Goal: Task Accomplishment & Management: Manage account settings

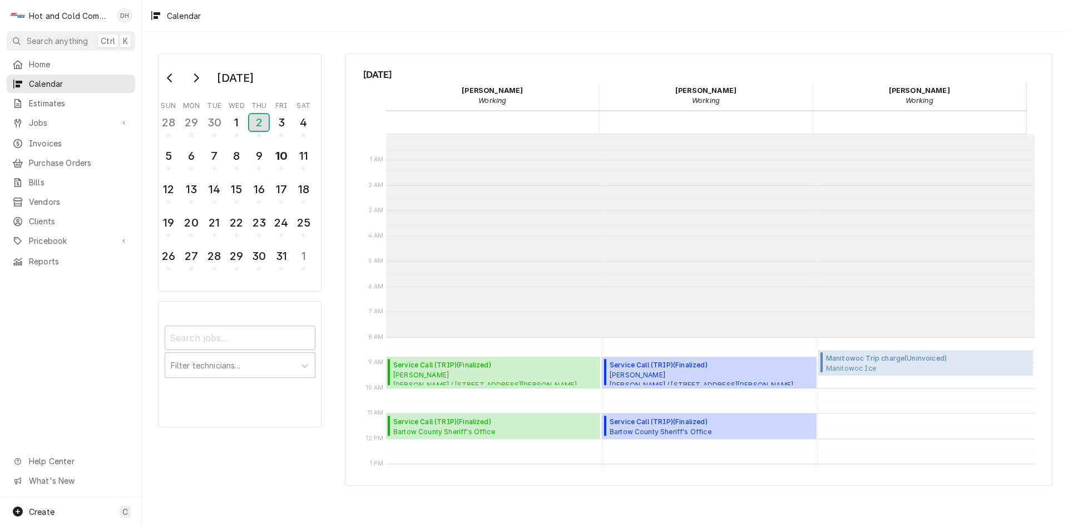
scroll to position [203, 0]
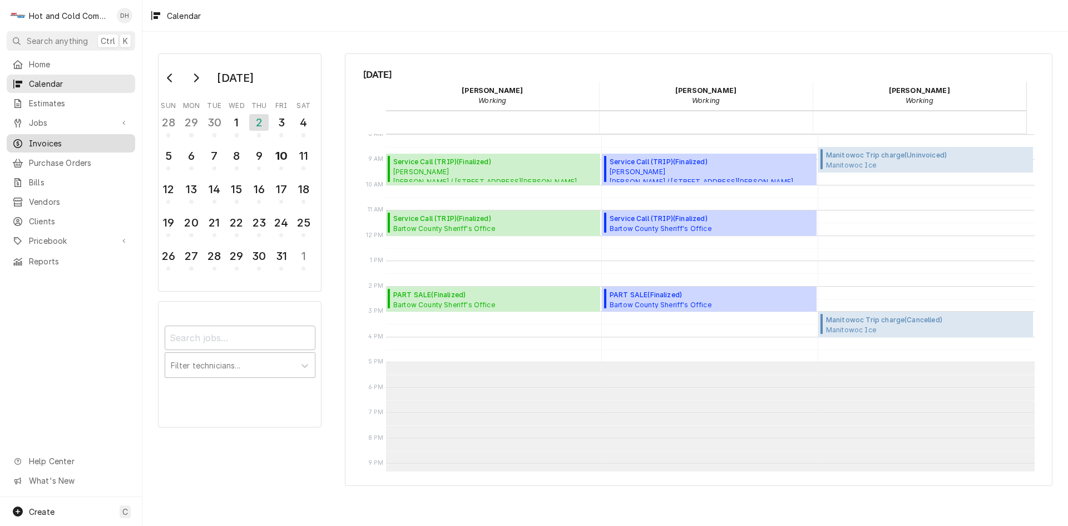
click at [68, 140] on span "Invoices" at bounding box center [79, 143] width 101 height 12
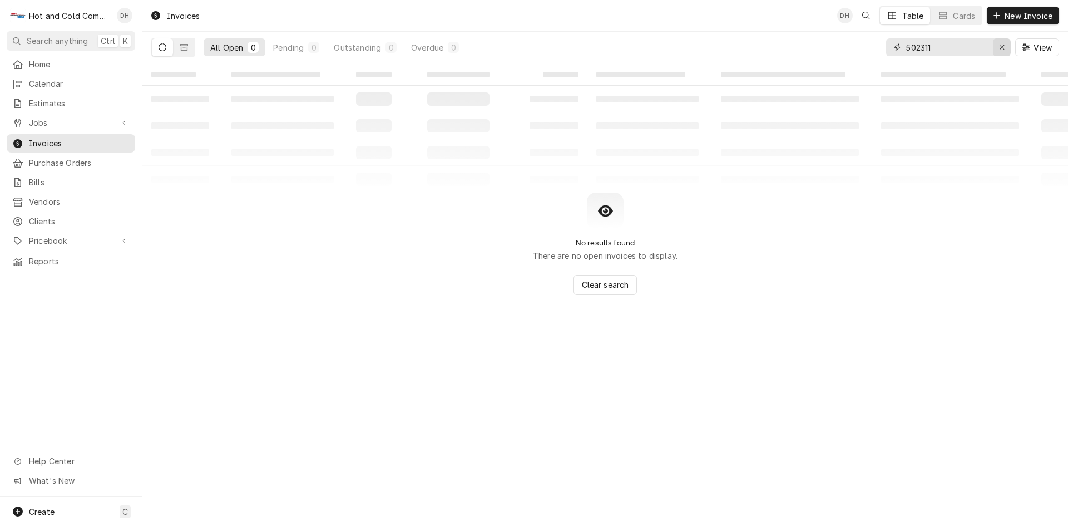
click at [1005, 43] on div "Erase input" at bounding box center [1001, 47] width 11 height 11
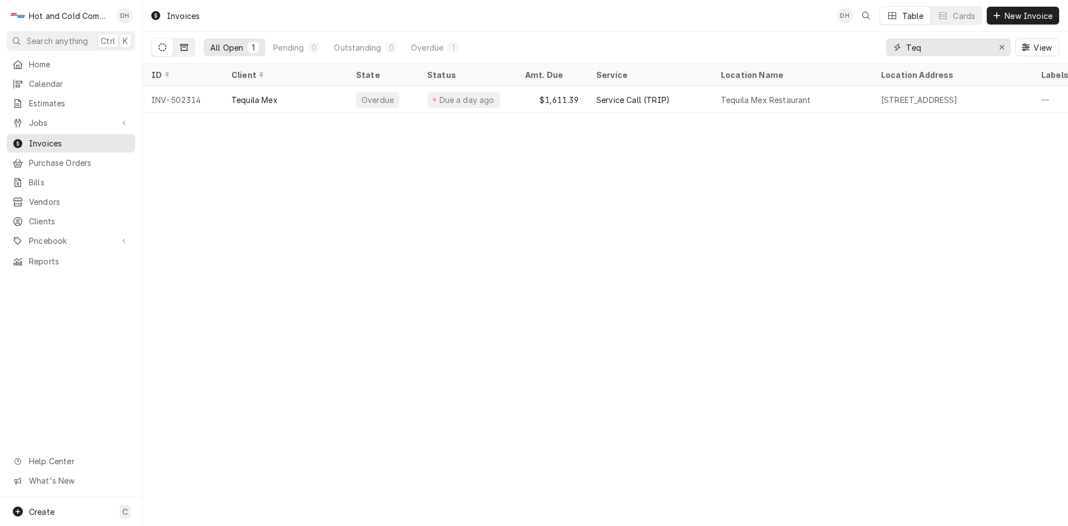
type input "Teq"
click at [190, 47] on button "Dynamic Content Wrapper" at bounding box center [184, 47] width 21 height 18
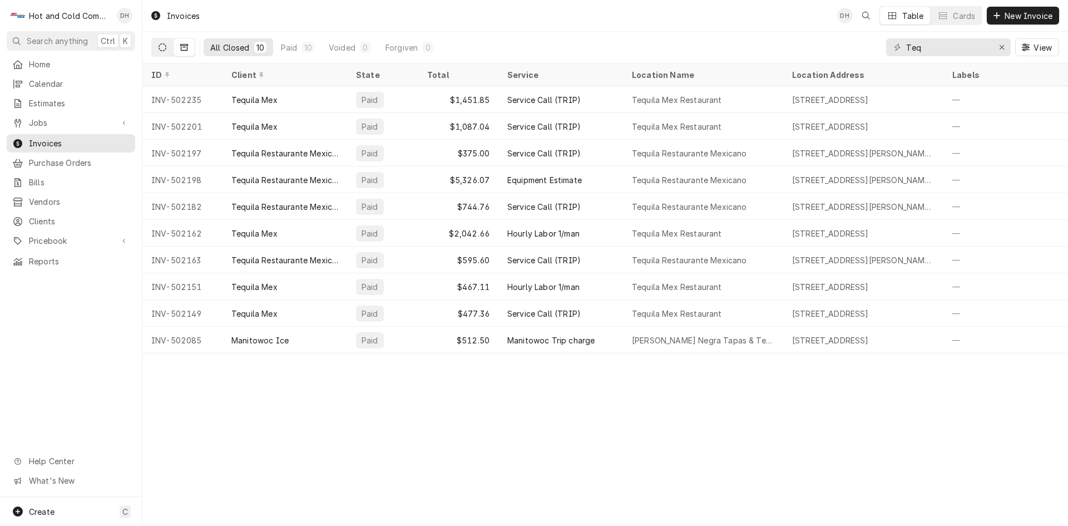
click at [160, 47] on icon "Dynamic Content Wrapper" at bounding box center [163, 47] width 8 height 8
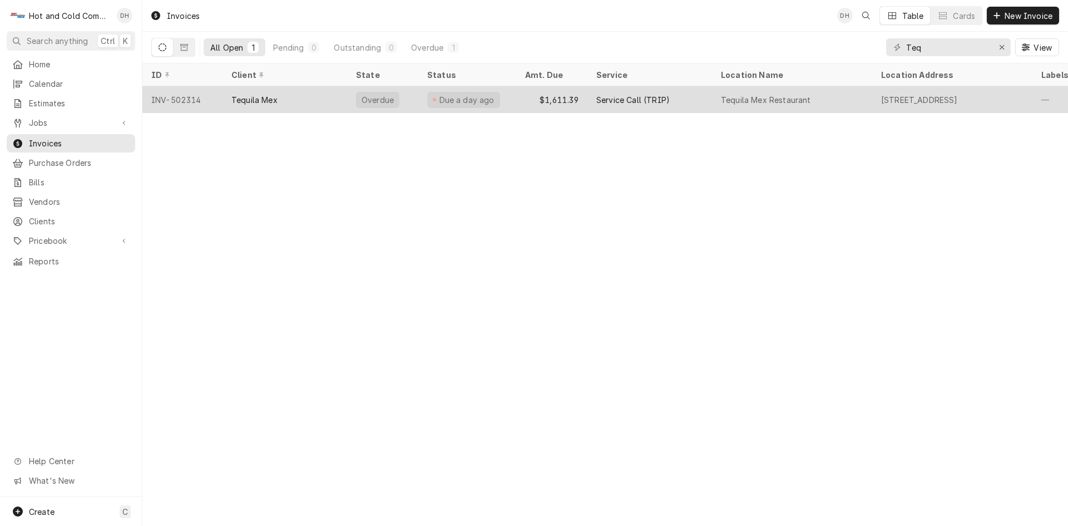
click at [315, 96] on div "Tequila Mex" at bounding box center [285, 99] width 125 height 27
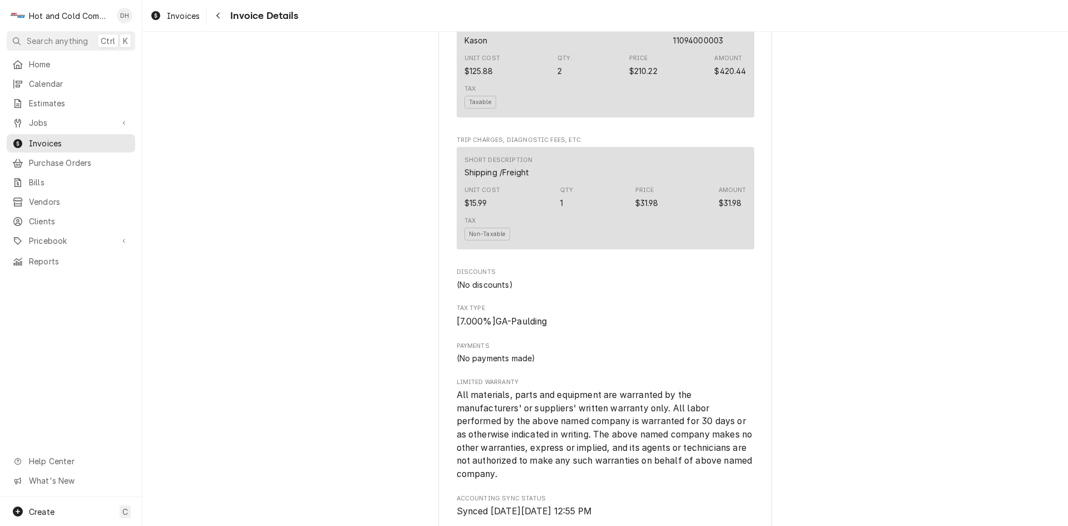
scroll to position [1726, 0]
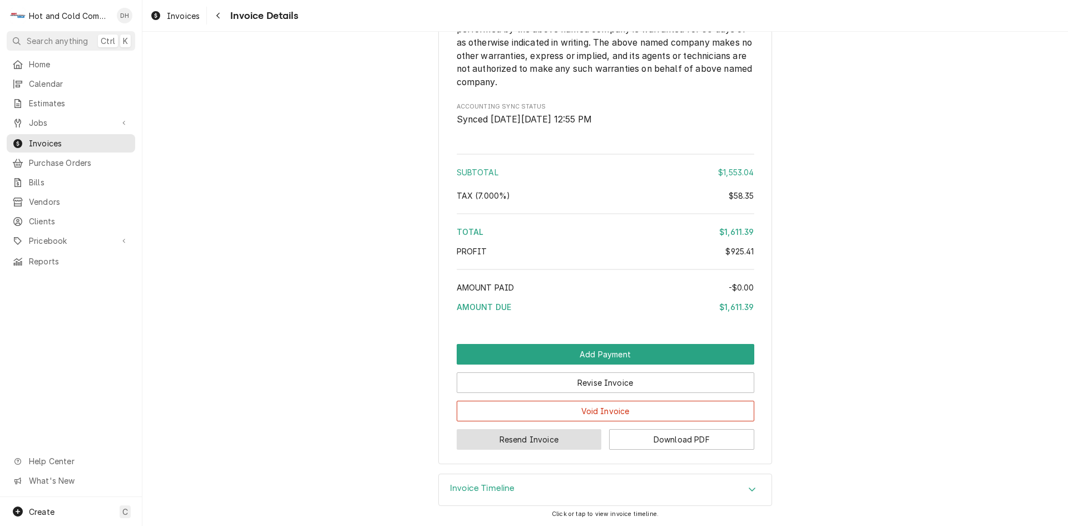
click at [529, 441] on button "Resend Invoice" at bounding box center [529, 439] width 145 height 21
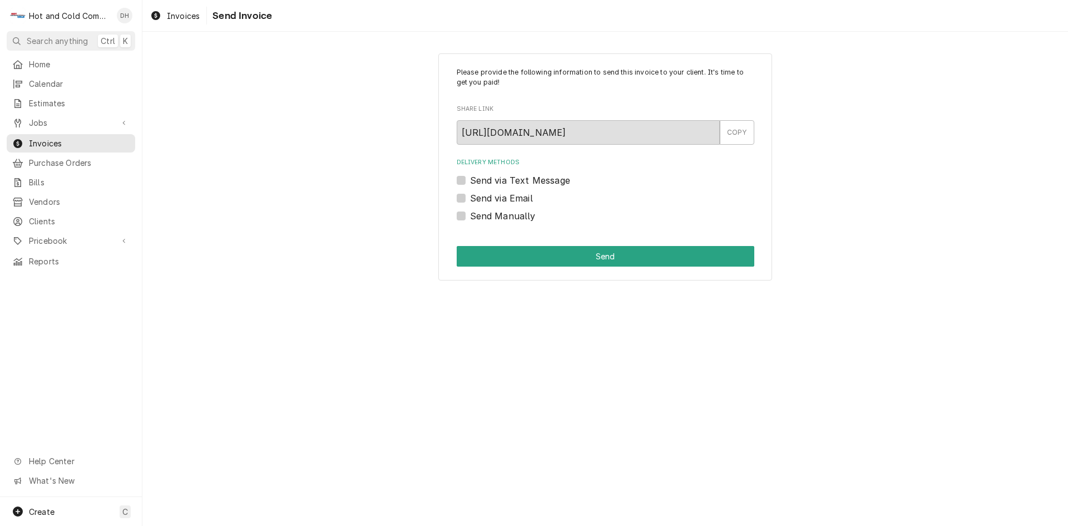
click at [470, 196] on label "Send via Email" at bounding box center [501, 197] width 63 height 13
click at [470, 196] on input "Send via Email" at bounding box center [619, 203] width 298 height 24
checkbox input "true"
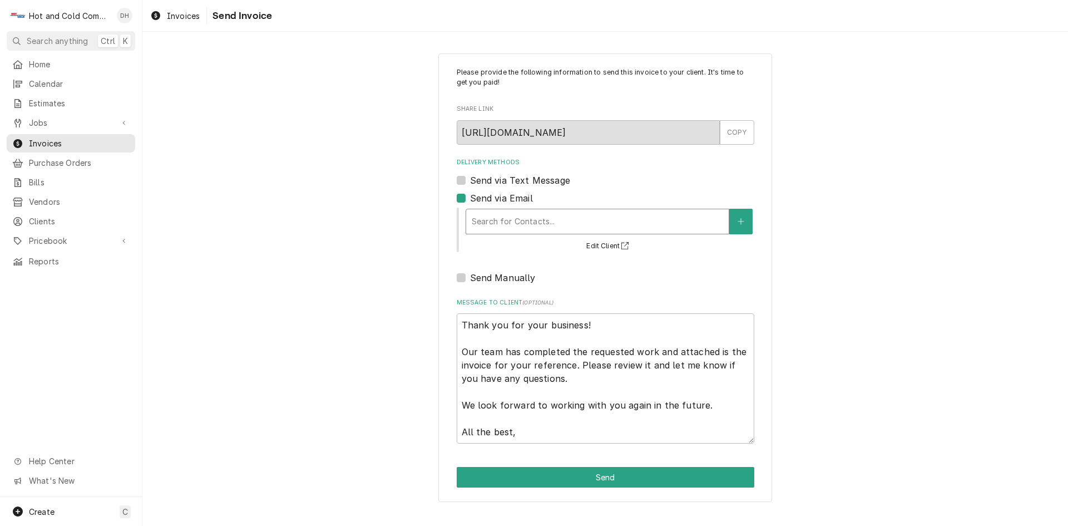
click at [584, 223] on div "Delivery Methods" at bounding box center [597, 221] width 251 height 20
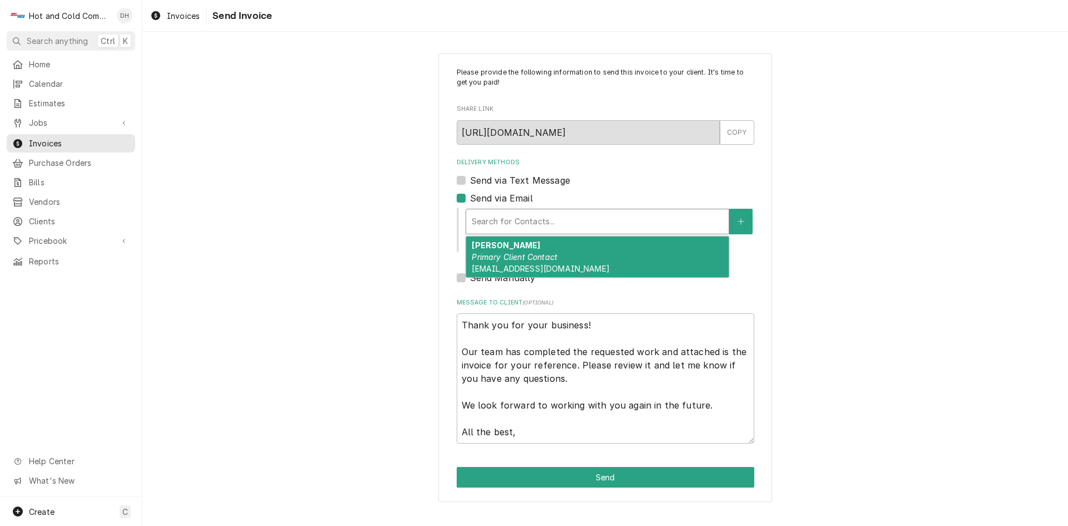
click at [543, 256] on em "Primary Client Contact" at bounding box center [515, 256] width 86 height 9
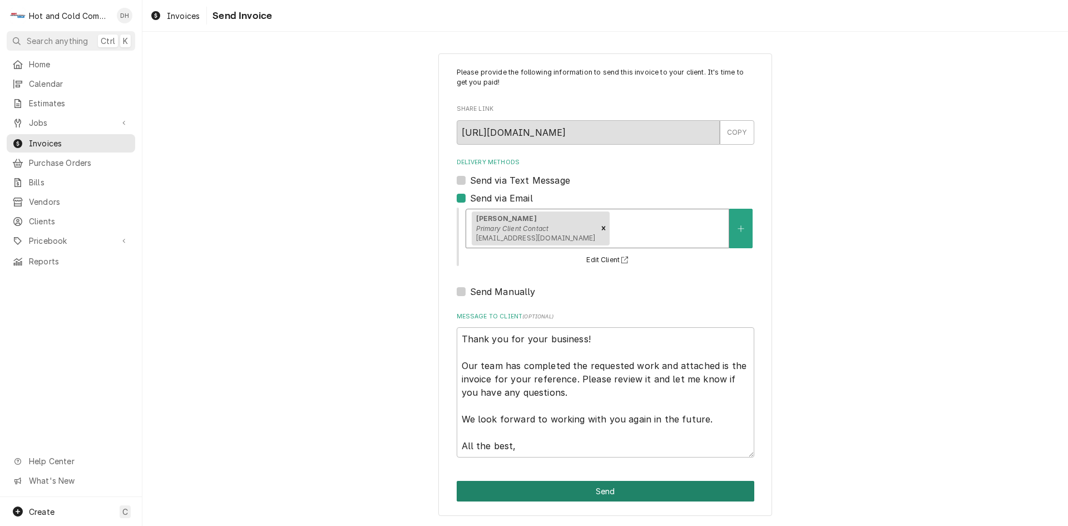
click at [634, 490] on button "Send" at bounding box center [606, 491] width 298 height 21
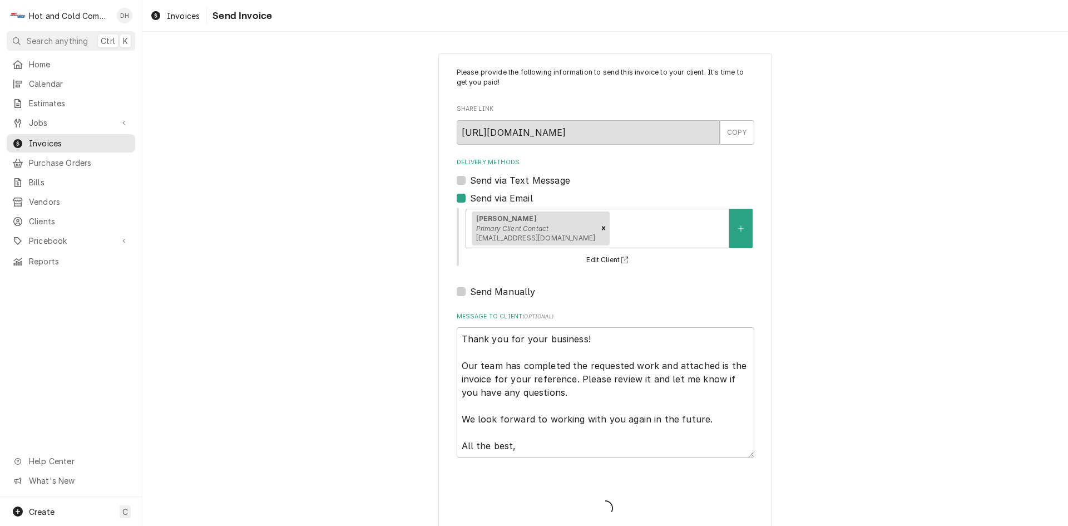
type textarea "x"
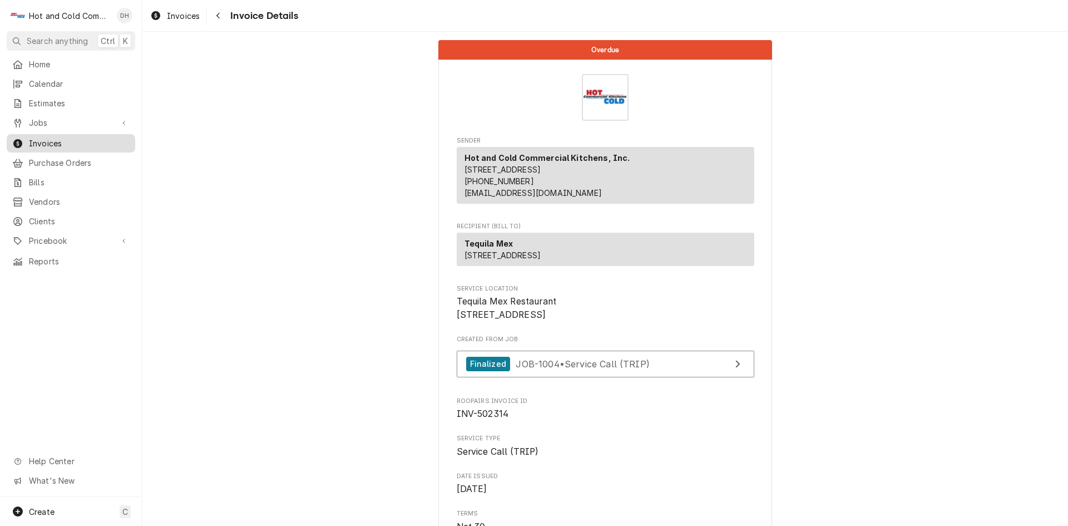
drag, startPoint x: 45, startPoint y: 137, endPoint x: 52, endPoint y: 137, distance: 6.7
click at [45, 137] on span "Invoices" at bounding box center [79, 143] width 101 height 12
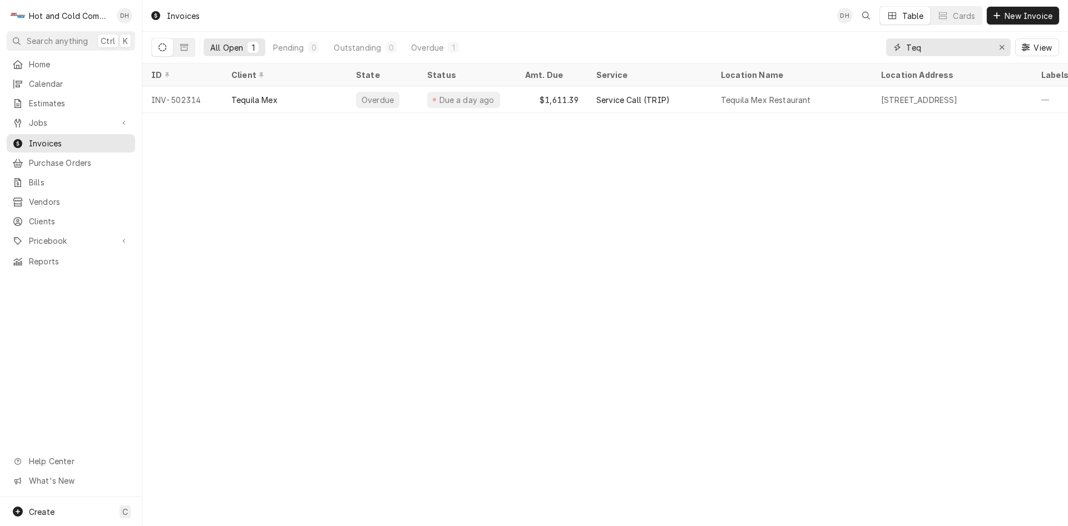
click at [972, 50] on input "Teq" at bounding box center [947, 47] width 83 height 18
type input "T"
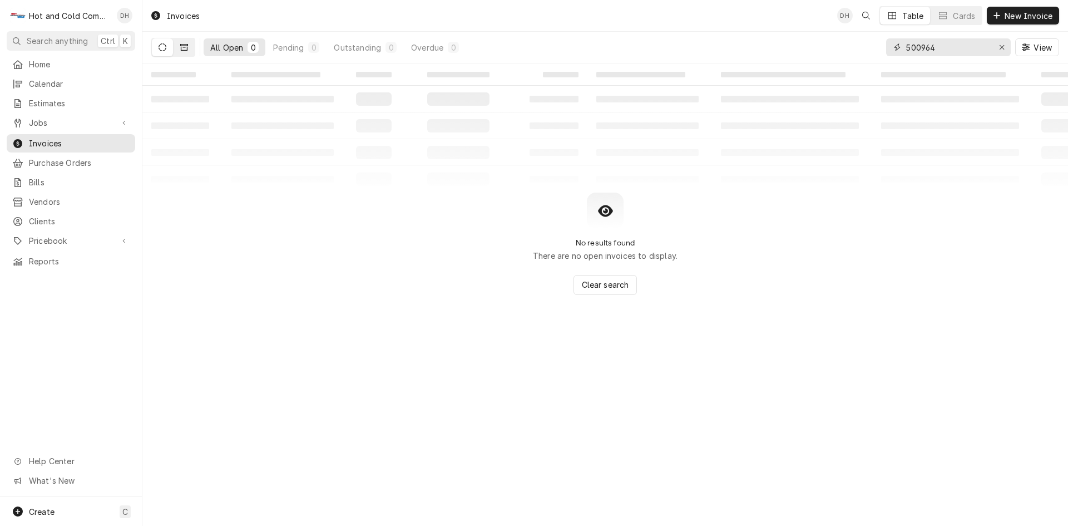
type input "500964"
click at [187, 51] on button "Dynamic Content Wrapper" at bounding box center [184, 47] width 21 height 18
click at [157, 50] on button "Dynamic Content Wrapper" at bounding box center [162, 47] width 21 height 18
click at [1001, 46] on icon "Erase input" at bounding box center [1002, 47] width 6 height 8
type input "502377"
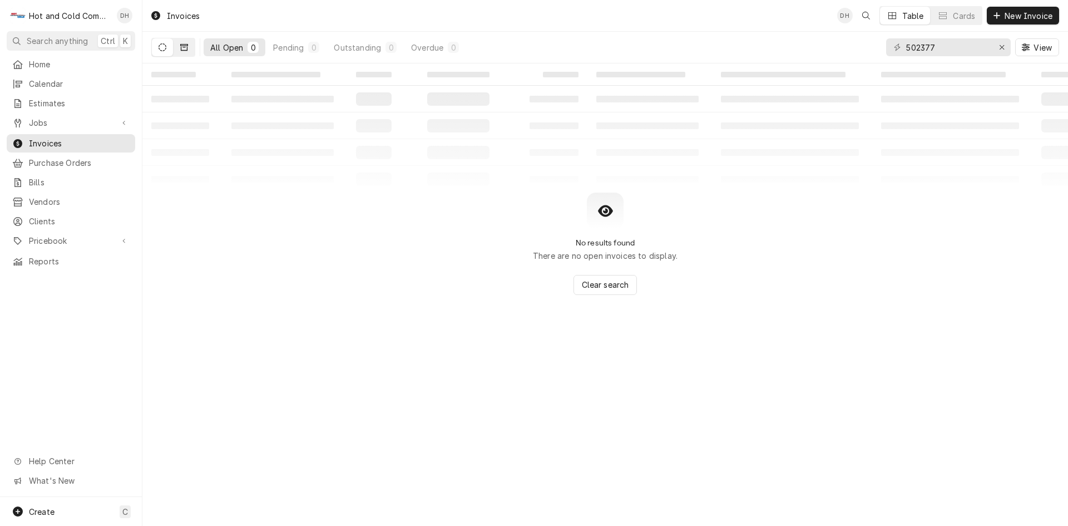
click at [187, 48] on icon "Dynamic Content Wrapper" at bounding box center [184, 47] width 8 height 7
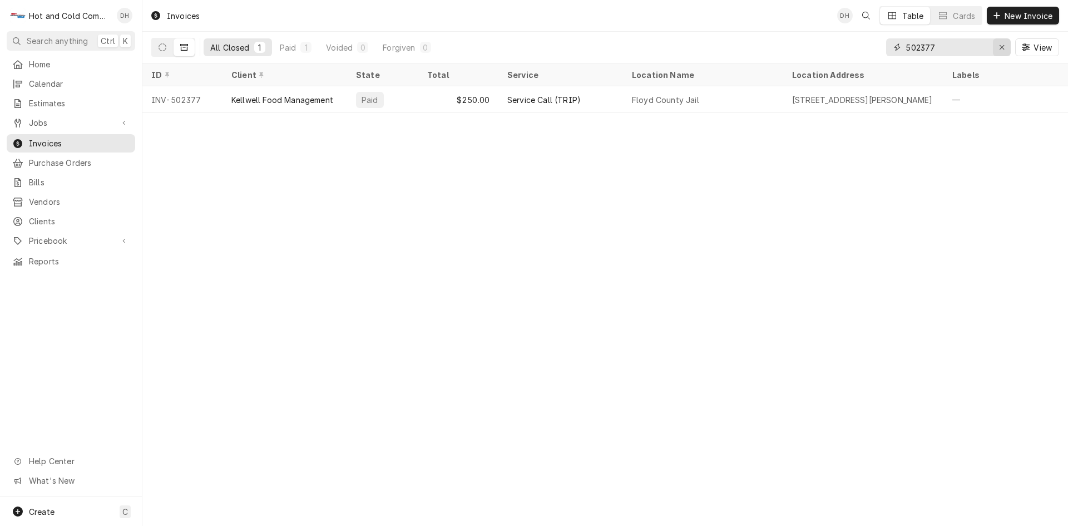
click at [1001, 50] on icon "Erase input" at bounding box center [1002, 47] width 6 height 8
type input "Kellwell"
click at [166, 50] on icon "Dynamic Content Wrapper" at bounding box center [163, 47] width 8 height 8
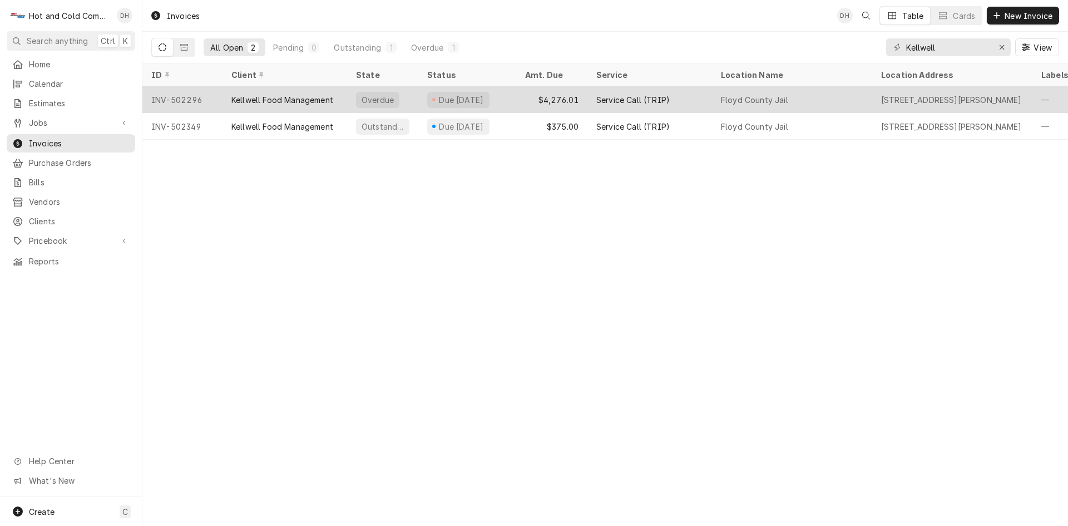
click at [851, 96] on div "Floyd County Jail" at bounding box center [792, 99] width 160 height 27
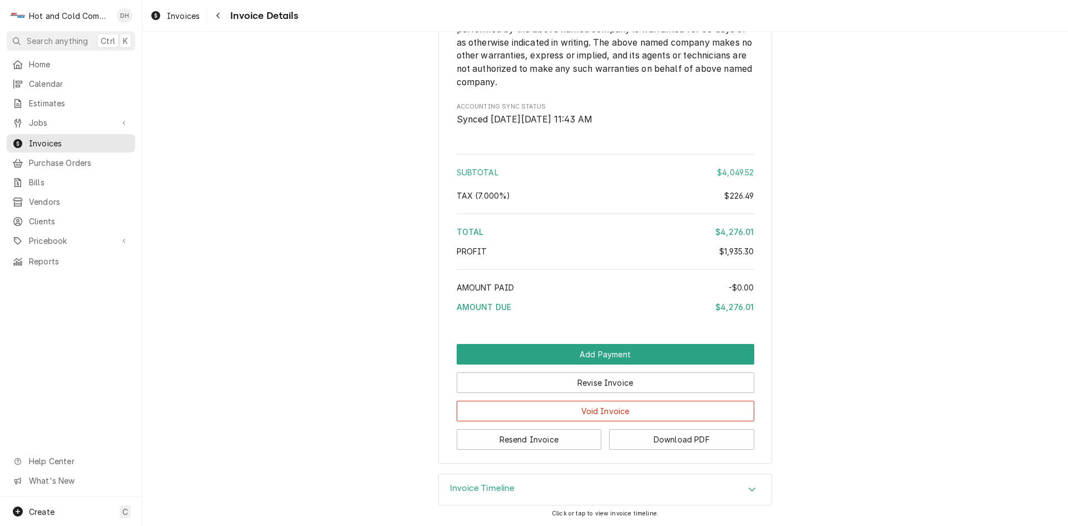
scroll to position [2298, 0]
click at [527, 441] on button "Resend Invoice" at bounding box center [529, 439] width 145 height 21
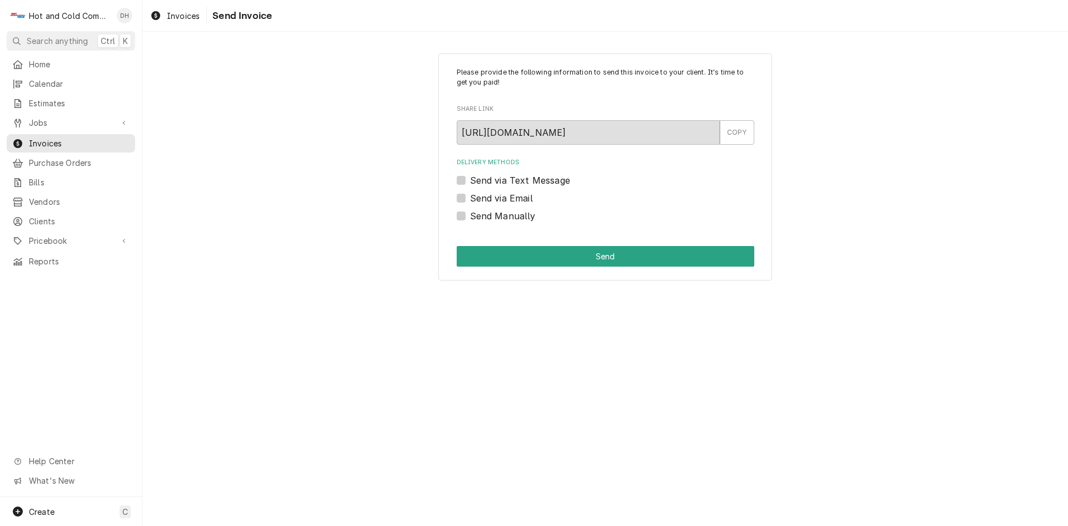
click at [470, 195] on label "Send via Email" at bounding box center [501, 197] width 63 height 13
click at [470, 195] on input "Send via Email" at bounding box center [619, 203] width 298 height 24
checkbox input "true"
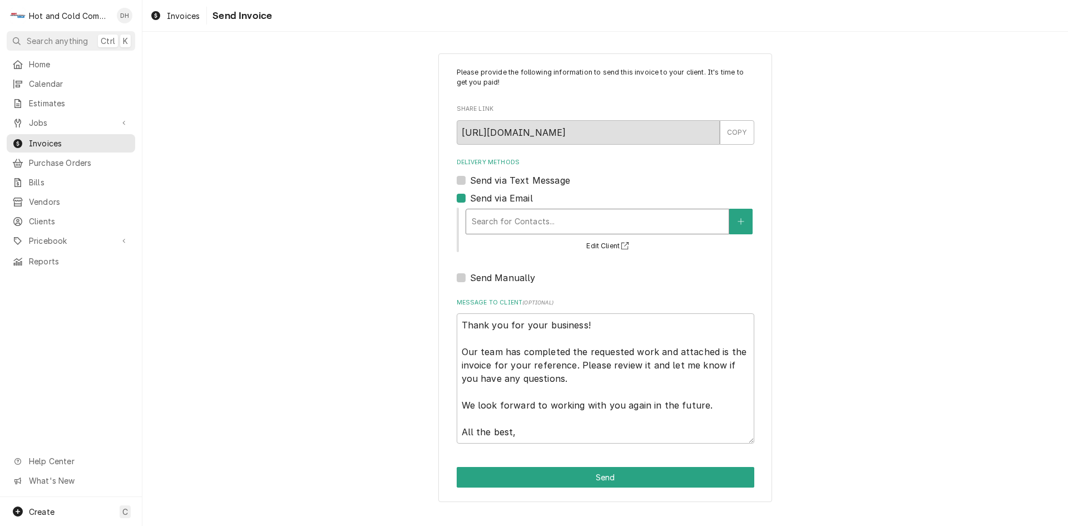
click at [535, 218] on div "Delivery Methods" at bounding box center [597, 221] width 251 height 20
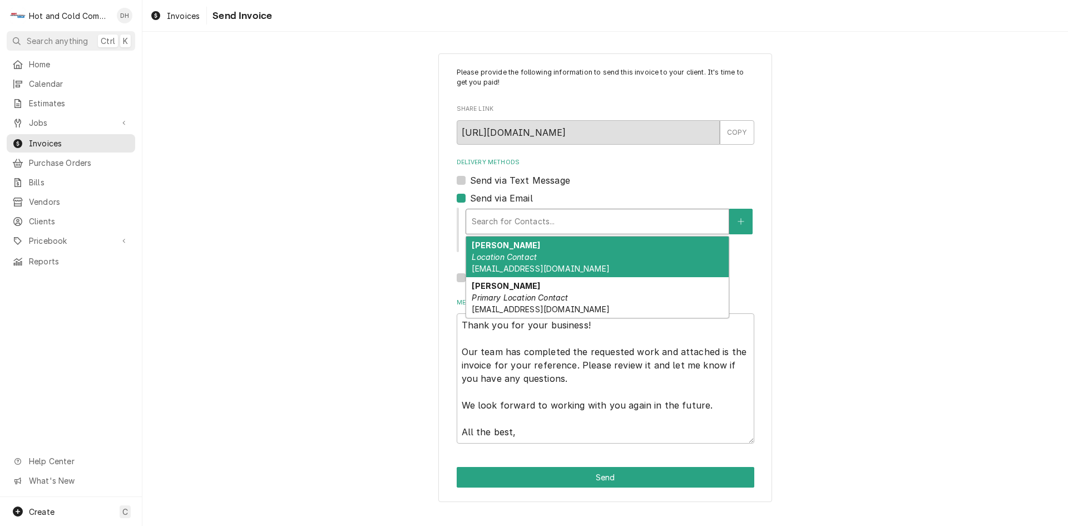
click at [518, 251] on div "Larry Location Contact Larnold@kellwell.com" at bounding box center [597, 256] width 263 height 41
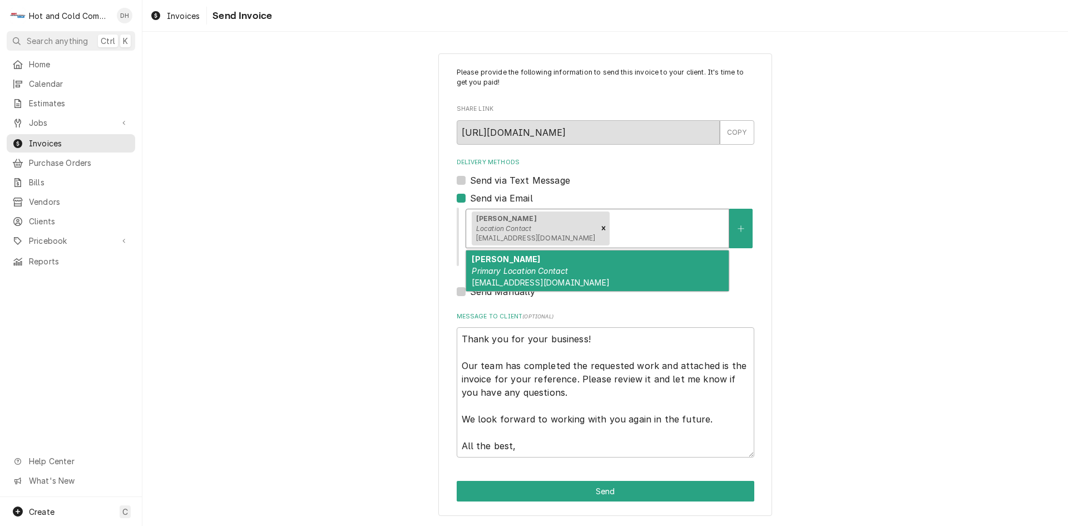
click at [631, 221] on div "Delivery Methods" at bounding box center [667, 228] width 111 height 20
click at [552, 260] on div "Montie Primary Location Contact floydga@kellwell.com" at bounding box center [597, 270] width 263 height 41
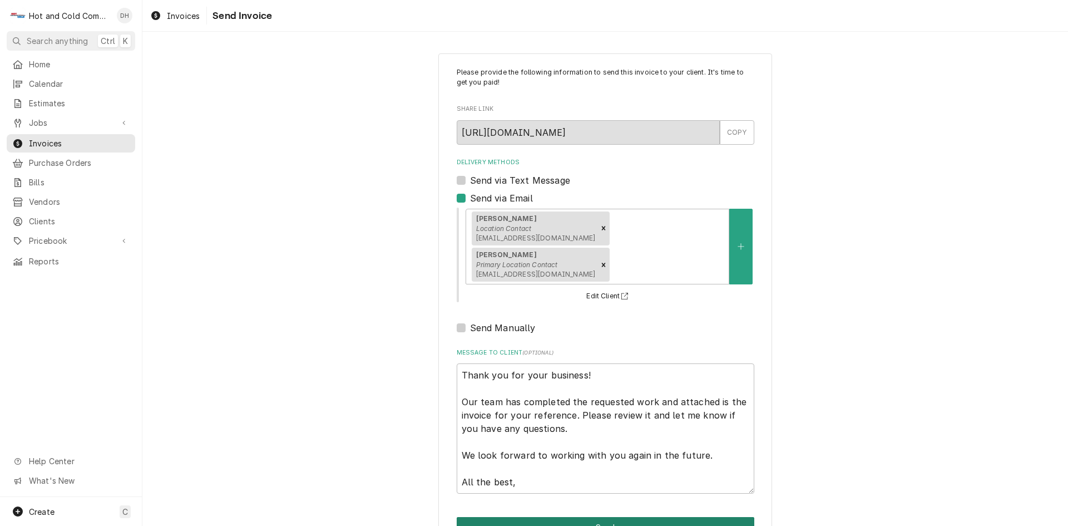
drag, startPoint x: 617, startPoint y: 488, endPoint x: 640, endPoint y: 466, distance: 31.9
click at [619, 517] on button "Send" at bounding box center [606, 527] width 298 height 21
type textarea "x"
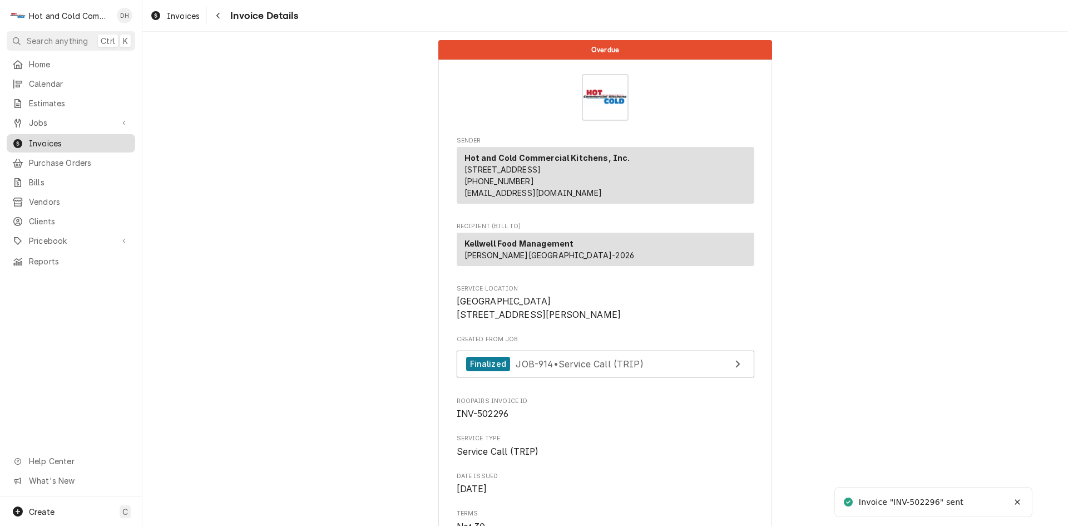
click at [47, 136] on div "Invoices" at bounding box center [71, 143] width 124 height 14
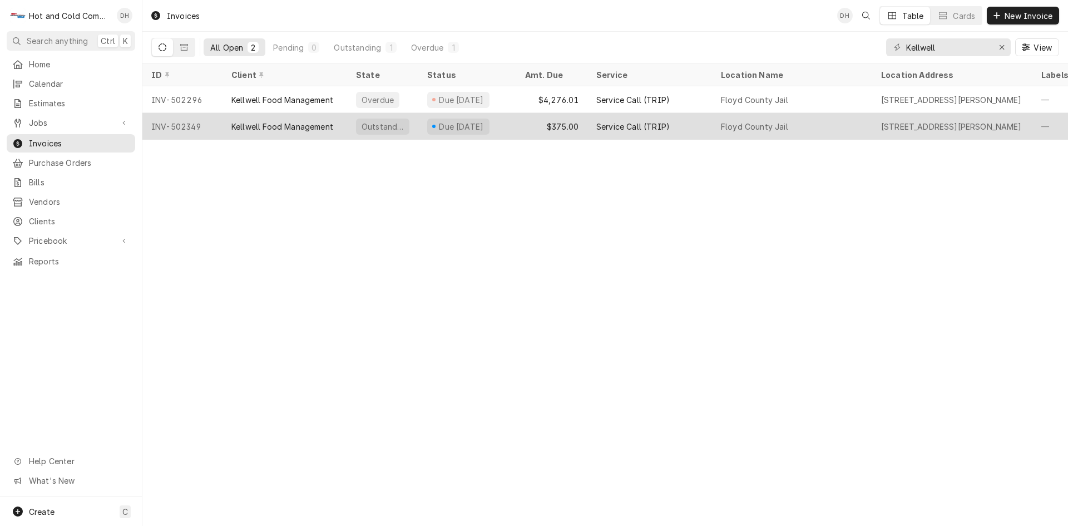
click at [517, 127] on div "$375.00" at bounding box center [551, 126] width 71 height 27
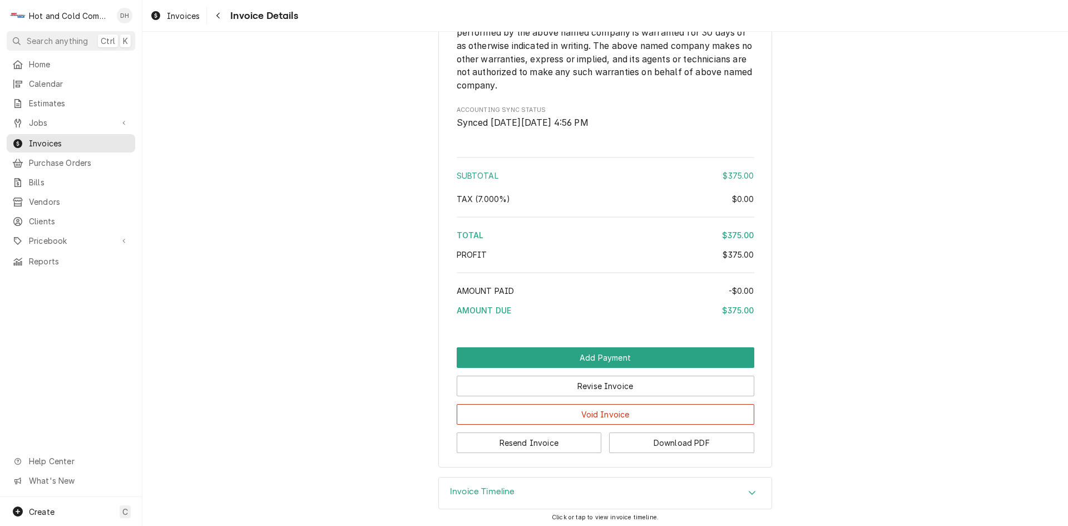
scroll to position [1325, 0]
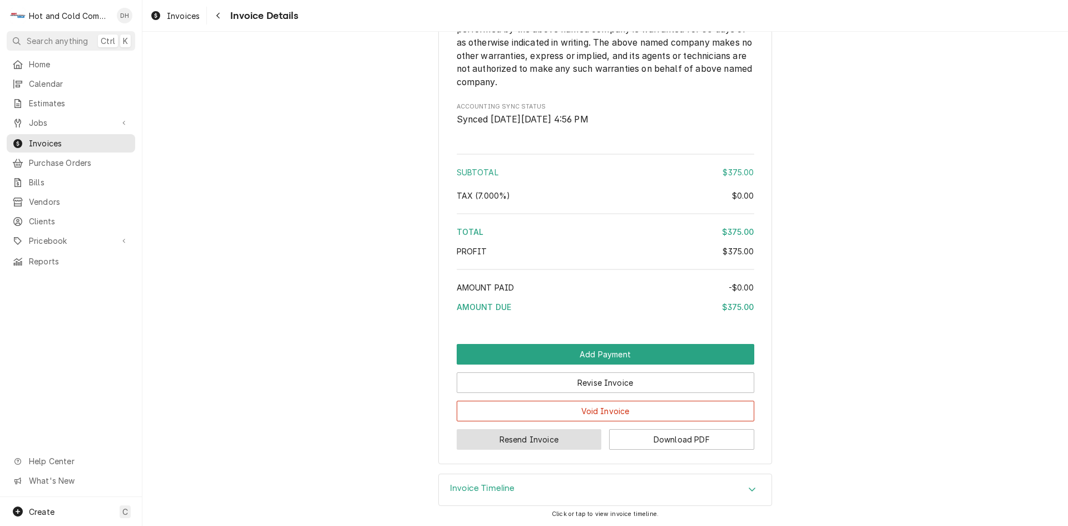
click at [545, 437] on button "Resend Invoice" at bounding box center [529, 439] width 145 height 21
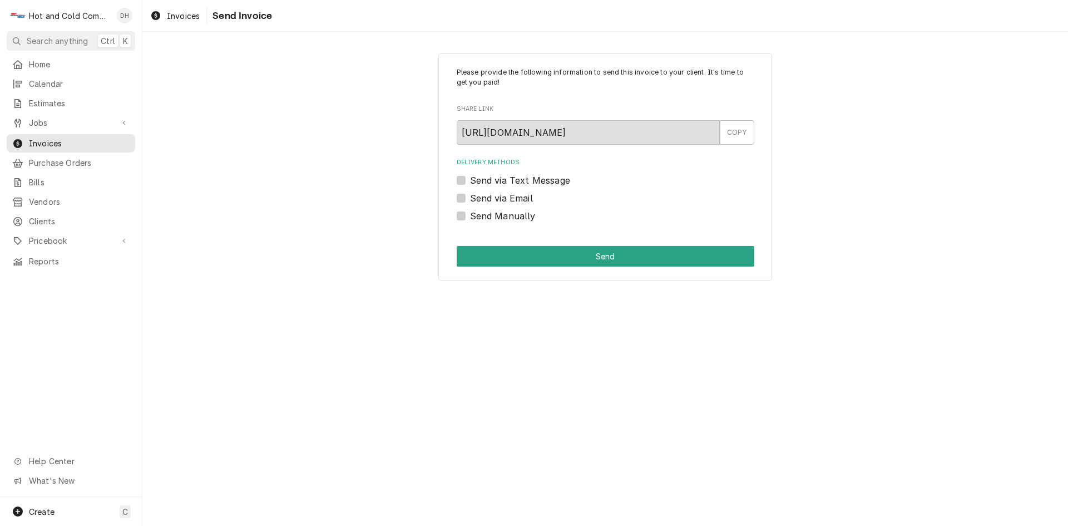
click at [470, 199] on label "Send via Email" at bounding box center [501, 197] width 63 height 13
click at [470, 199] on input "Send via Email" at bounding box center [619, 203] width 298 height 24
checkbox input "true"
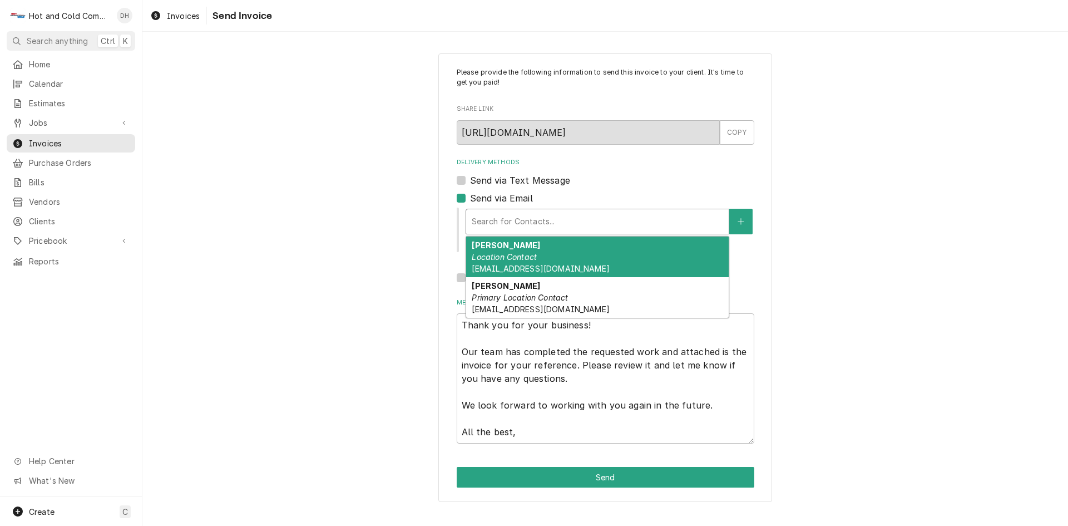
click at [490, 215] on div "Delivery Methods" at bounding box center [597, 221] width 251 height 20
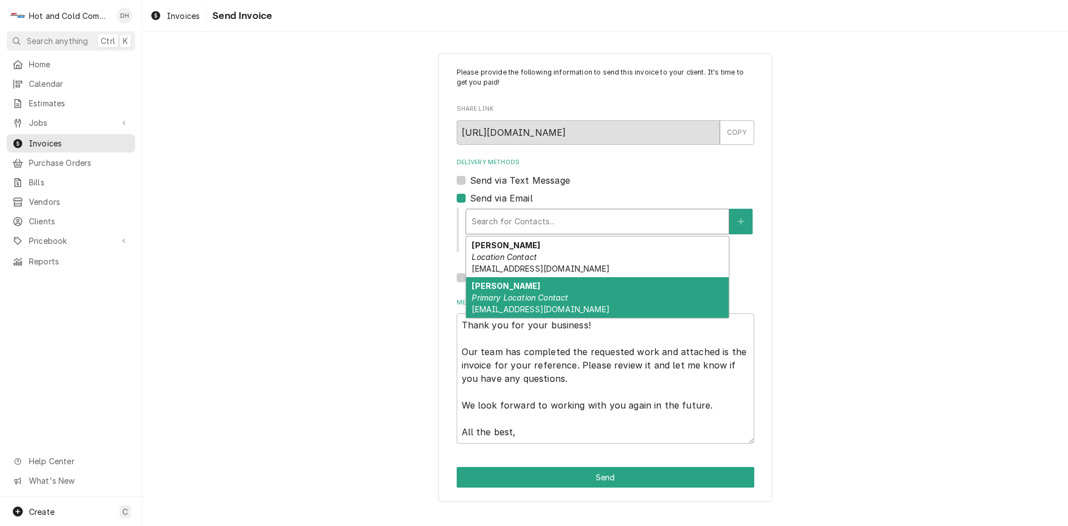
drag, startPoint x: 493, startPoint y: 299, endPoint x: 506, endPoint y: 261, distance: 40.5
click at [493, 299] on em "Primary Location Contact" at bounding box center [520, 297] width 96 height 9
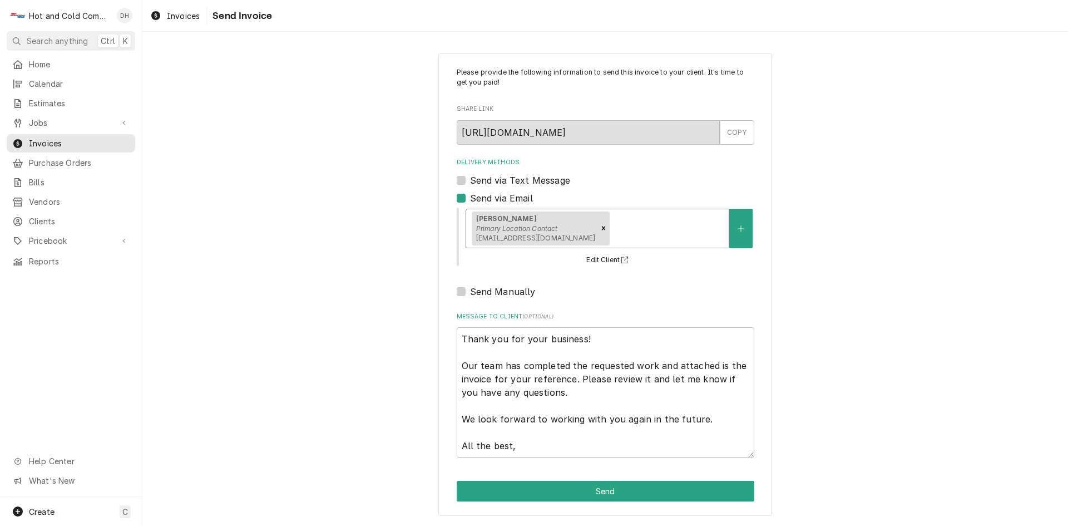
click at [587, 216] on div "Montie Primary Location Contact floydga@kellwell.com" at bounding box center [597, 228] width 263 height 38
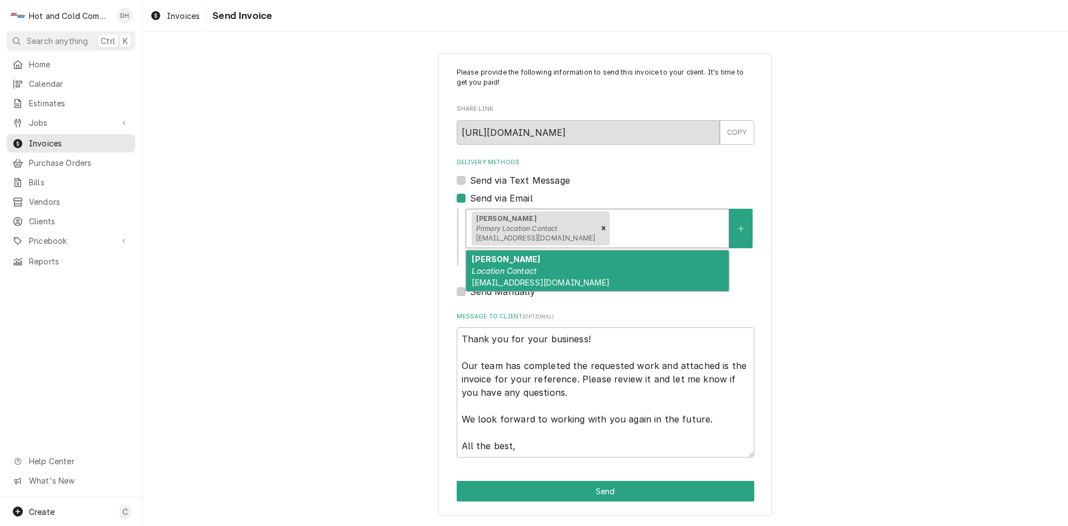
click at [535, 269] on em "Location Contact" at bounding box center [504, 270] width 65 height 9
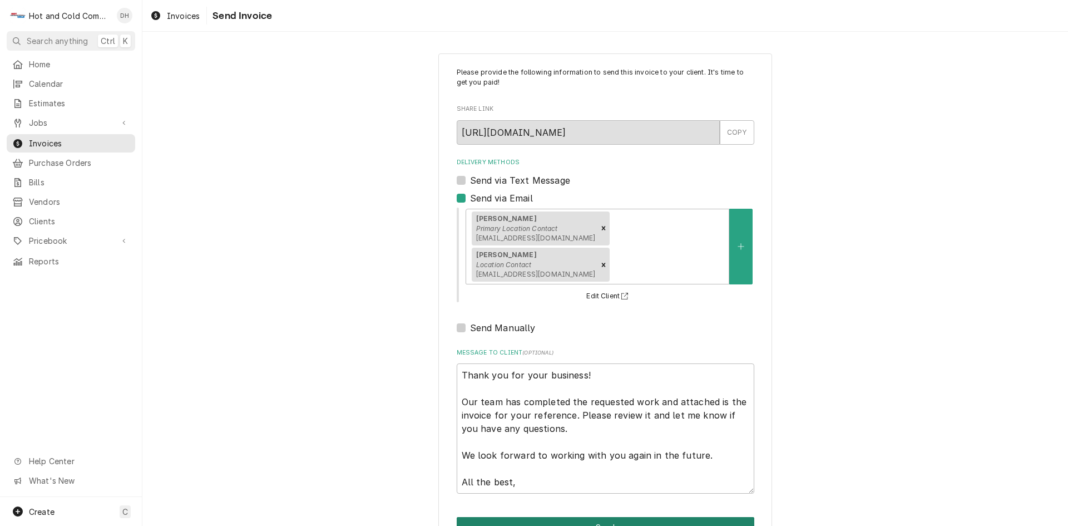
drag, startPoint x: 616, startPoint y: 486, endPoint x: 641, endPoint y: 447, distance: 47.1
click at [616, 517] on button "Send" at bounding box center [606, 527] width 298 height 21
type textarea "x"
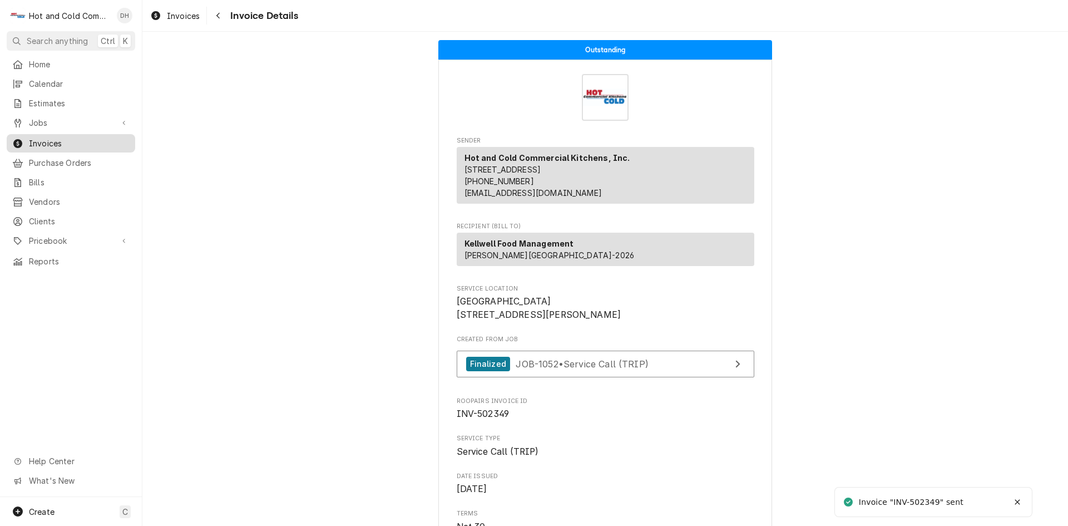
click at [45, 138] on span "Invoices" at bounding box center [79, 143] width 101 height 12
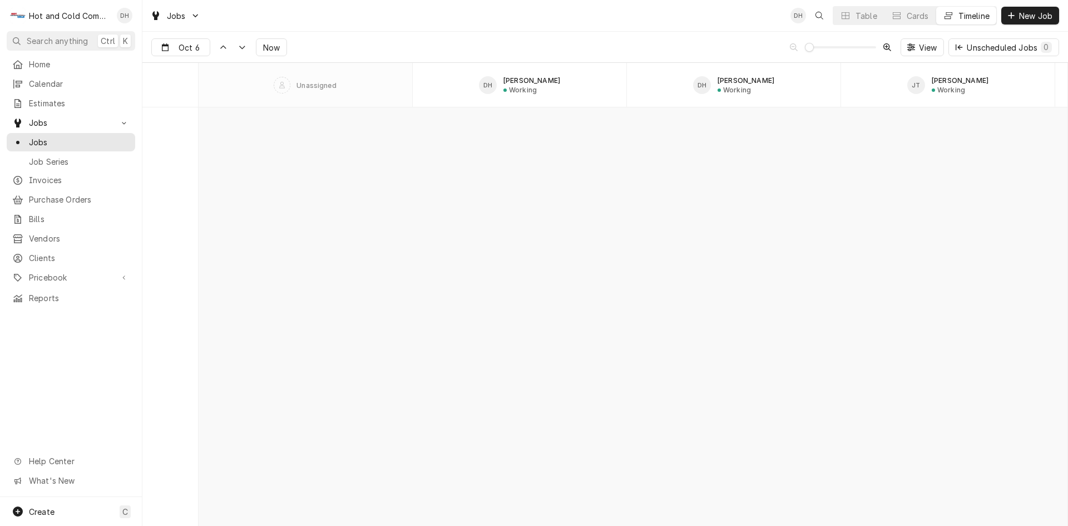
scroll to position [8709, 0]
